Goal: Task Accomplishment & Management: Understand process/instructions

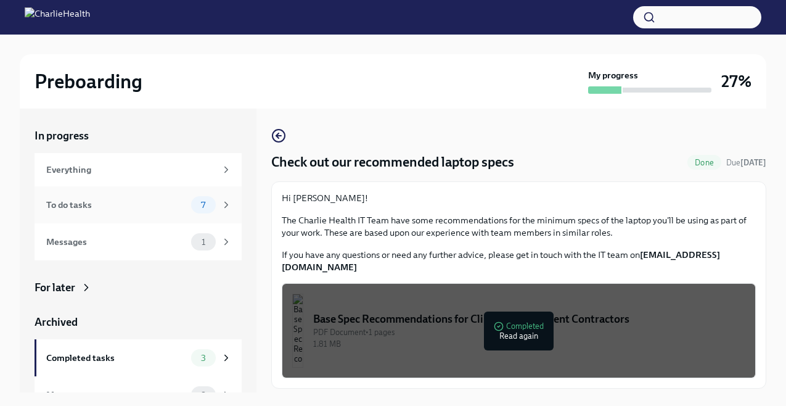
click at [215, 208] on div "7" at bounding box center [211, 204] width 41 height 17
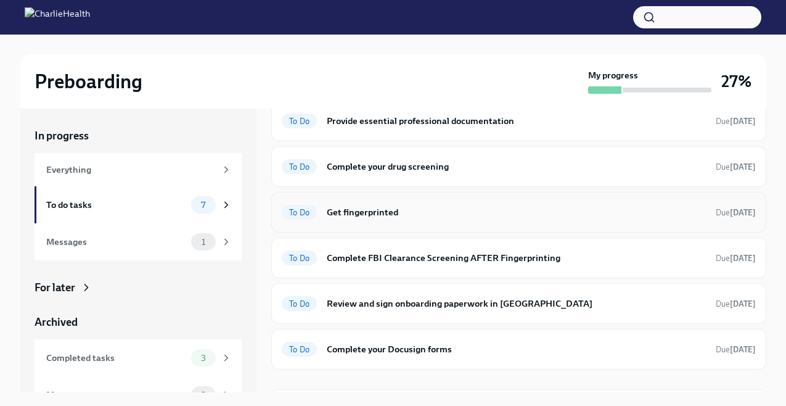
scroll to position [90, 0]
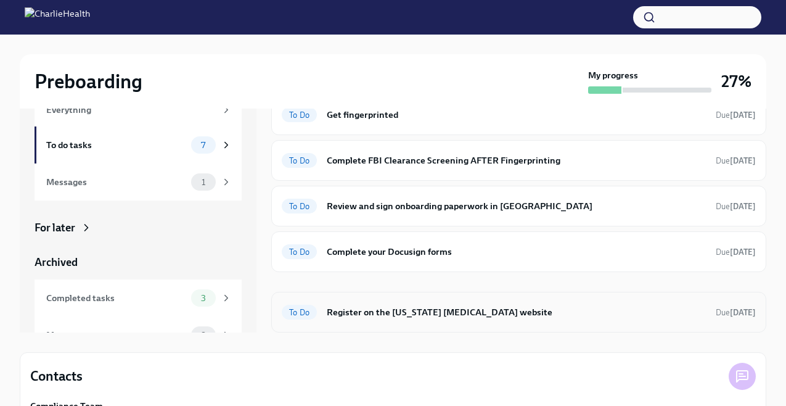
click at [469, 317] on h6 "Register on the [US_STATE] [MEDICAL_DATA] website" at bounding box center [516, 312] width 379 height 14
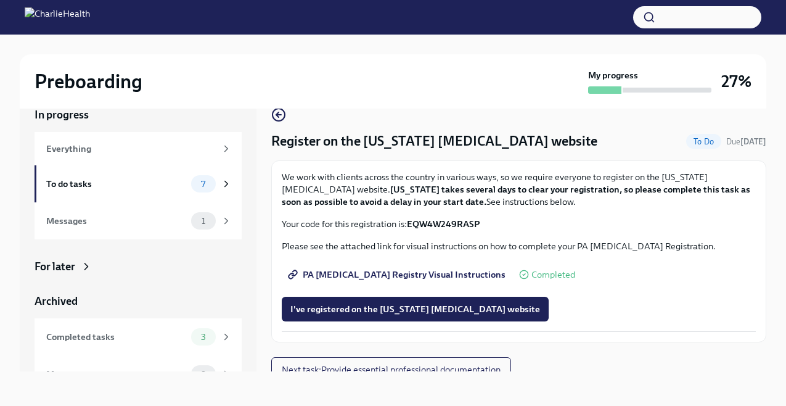
click at [425, 269] on span "PA [MEDICAL_DATA] Registry Visual Instructions" at bounding box center [397, 274] width 215 height 12
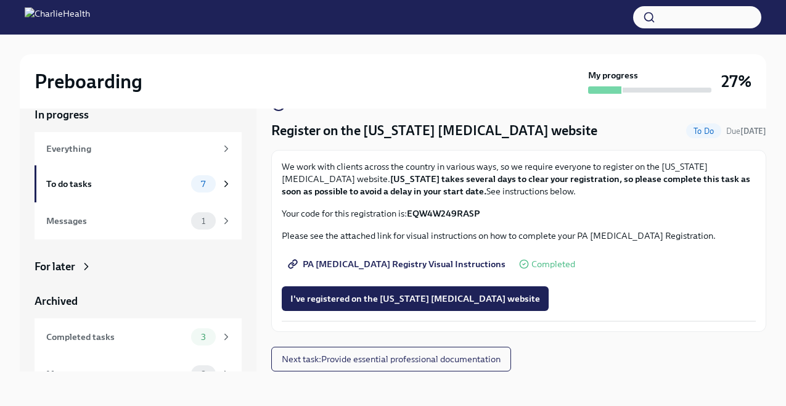
scroll to position [0, 0]
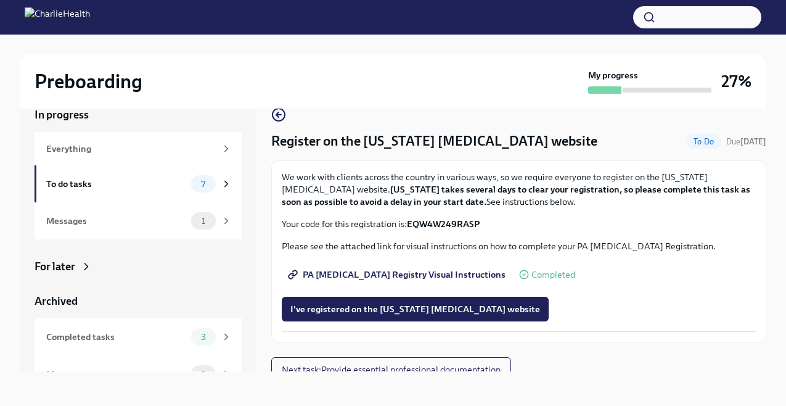
click at [484, 221] on p "Your code for this registration is: EQW4W249RASP" at bounding box center [519, 224] width 474 height 12
drag, startPoint x: 482, startPoint y: 222, endPoint x: 412, endPoint y: 221, distance: 70.3
click at [412, 221] on p "Your code for this registration is: EQW4W249RASP" at bounding box center [519, 224] width 474 height 12
copy strong "EQW4W249RASP"
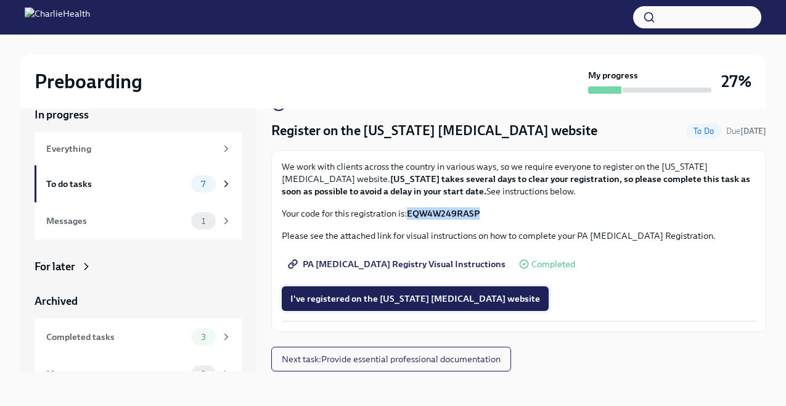
click at [415, 298] on span "I've registered on the [US_STATE] [MEDICAL_DATA] website" at bounding box center [415, 298] width 250 height 12
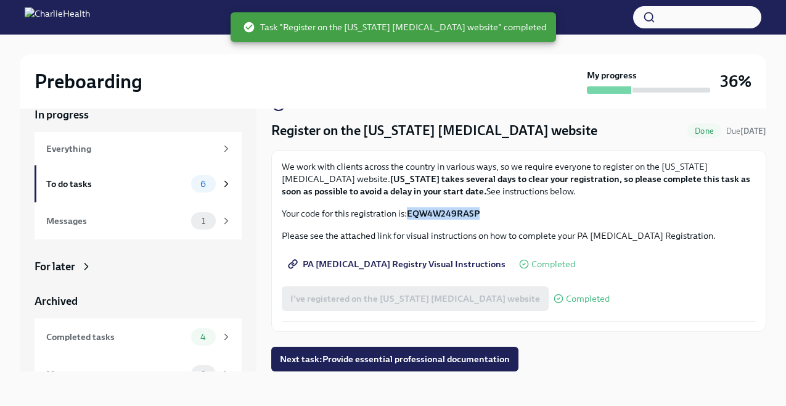
scroll to position [0, 0]
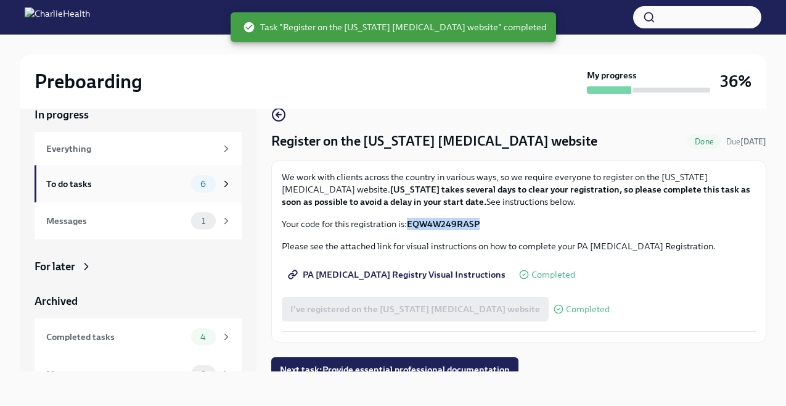
click at [229, 192] on div "6" at bounding box center [211, 183] width 41 height 17
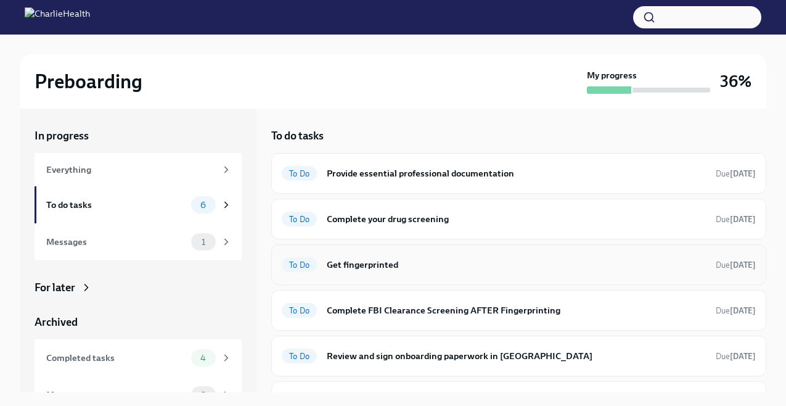
click at [546, 251] on div "To Do Get fingerprinted Due [DATE]" at bounding box center [518, 264] width 495 height 41
click at [684, 269] on h6 "Get fingerprinted" at bounding box center [516, 265] width 379 height 14
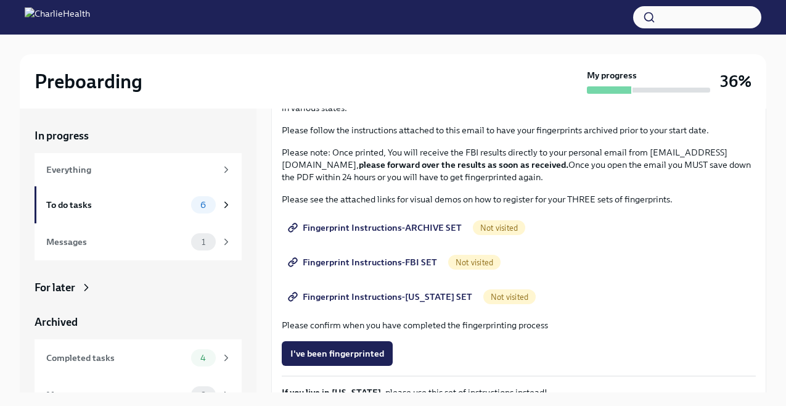
scroll to position [98, 0]
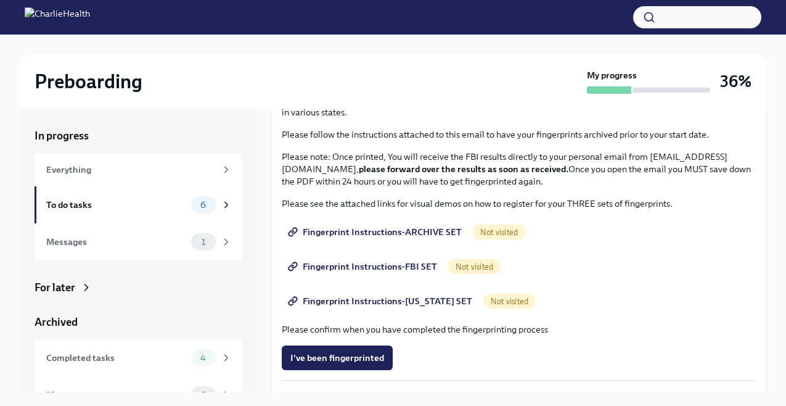
click at [431, 228] on span "Fingerprint Instructions-ARCHIVE SET" at bounding box center [375, 232] width 171 height 12
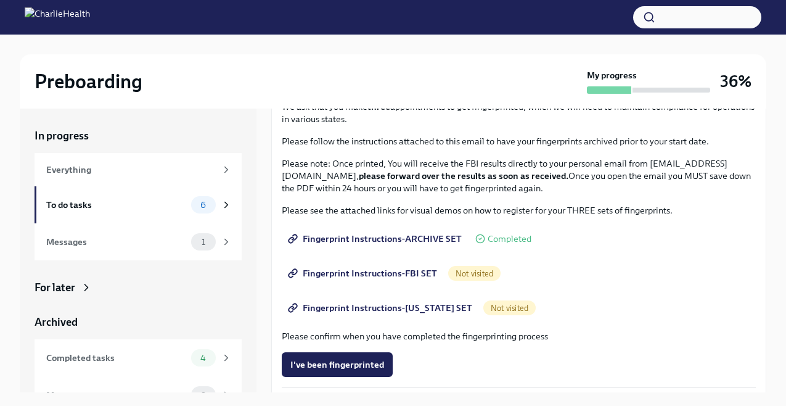
scroll to position [94, 0]
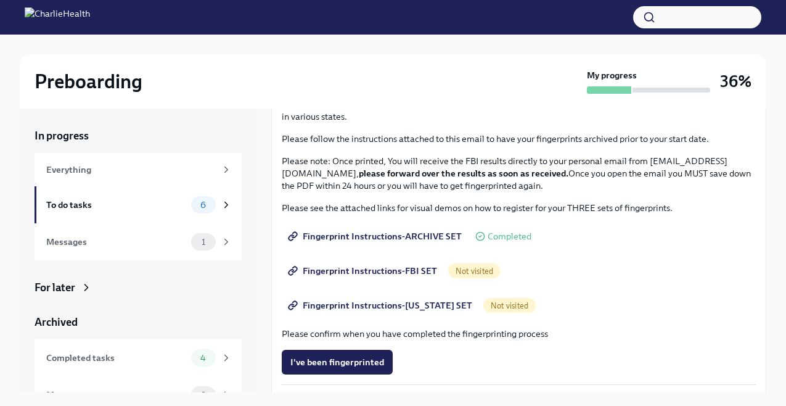
click at [364, 272] on span "Fingerprint Instructions-FBI SET" at bounding box center [363, 270] width 147 height 12
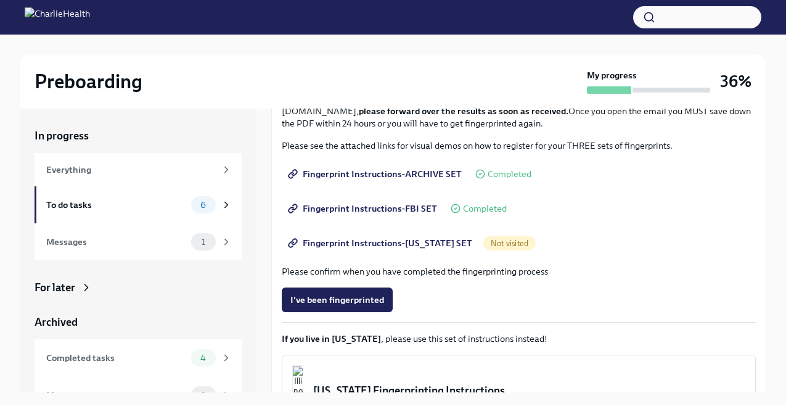
scroll to position [160, 0]
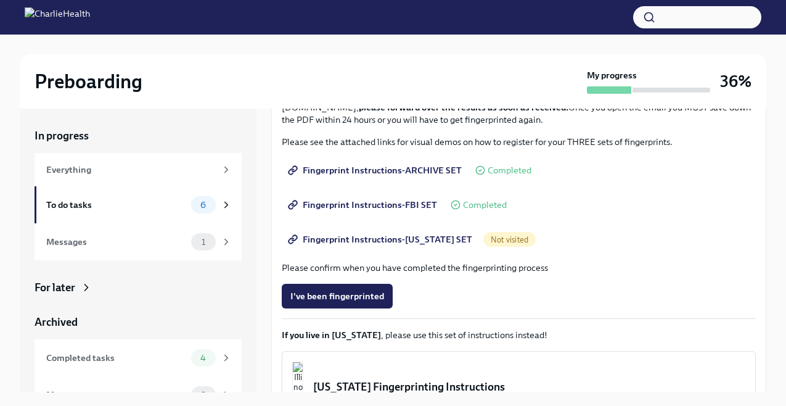
click at [396, 243] on span "Fingerprint Instructions-[US_STATE] SET" at bounding box center [381, 239] width 182 height 12
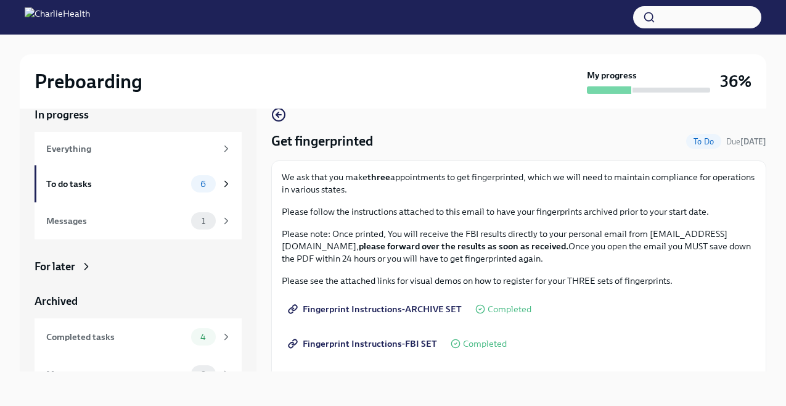
scroll to position [0, 0]
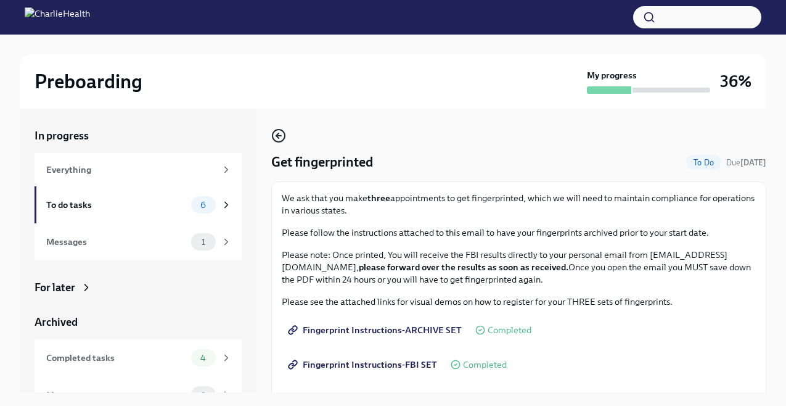
click at [279, 136] on icon "button" at bounding box center [278, 136] width 5 height 0
